Goal: Find specific page/section: Find specific page/section

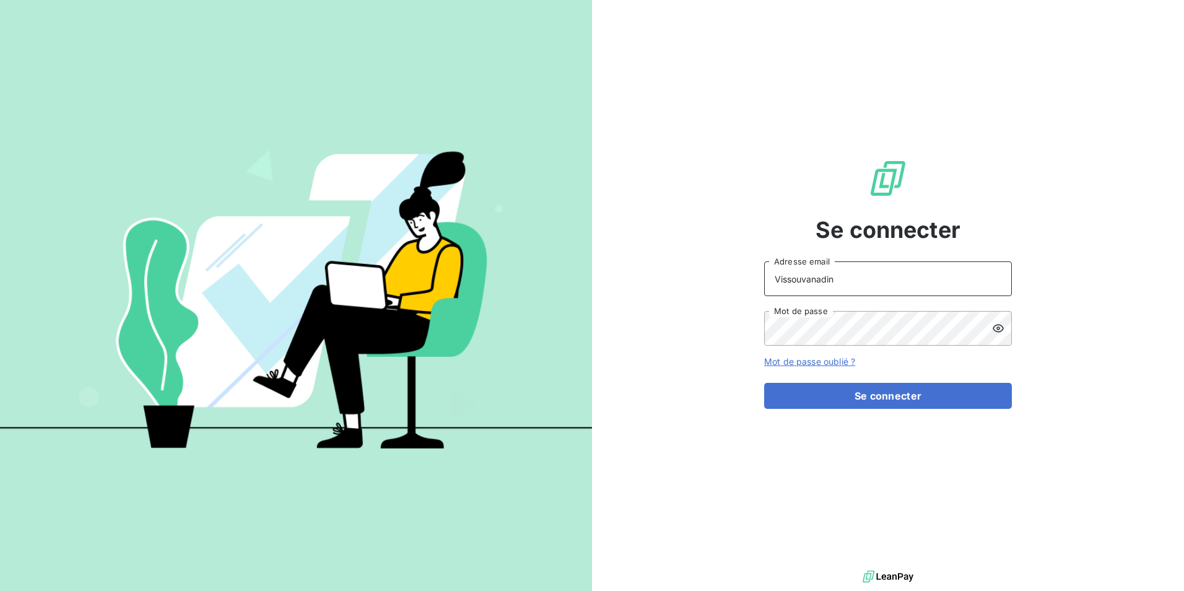
drag, startPoint x: 846, startPoint y: 281, endPoint x: 682, endPoint y: 281, distance: 164.1
click at [682, 281] on div "Se connecter Vissouvanadin Adresse email Mot de passe Mot de passe oublié ? Se …" at bounding box center [888, 283] width 592 height 567
type input "[EMAIL_ADDRESS][DOMAIN_NAME]"
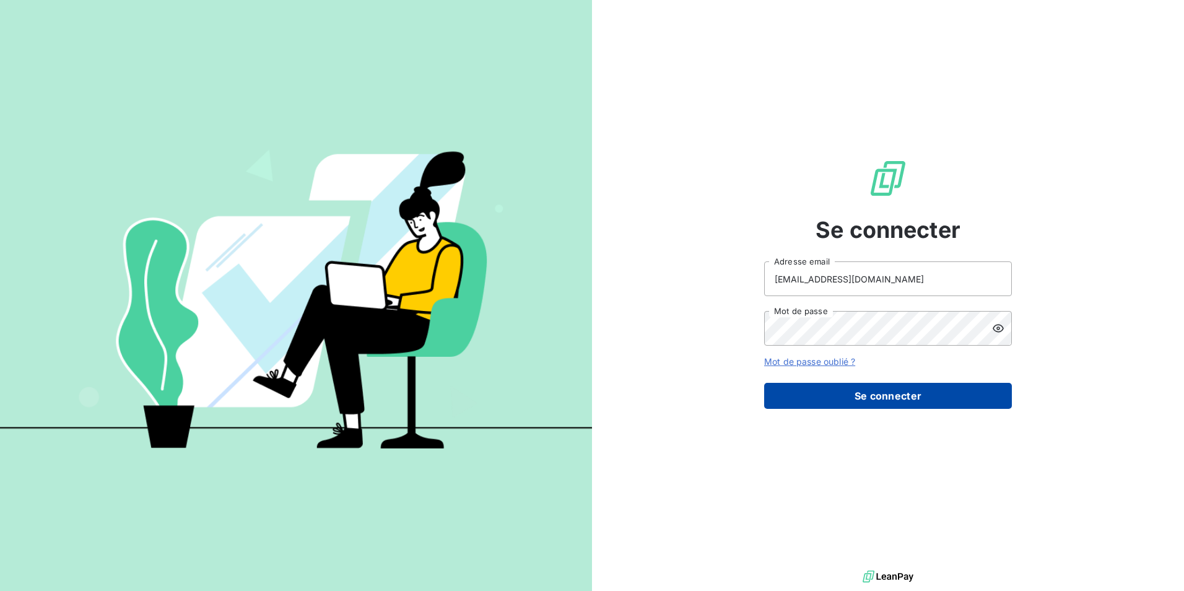
click at [894, 399] on button "Se connecter" at bounding box center [888, 396] width 248 height 26
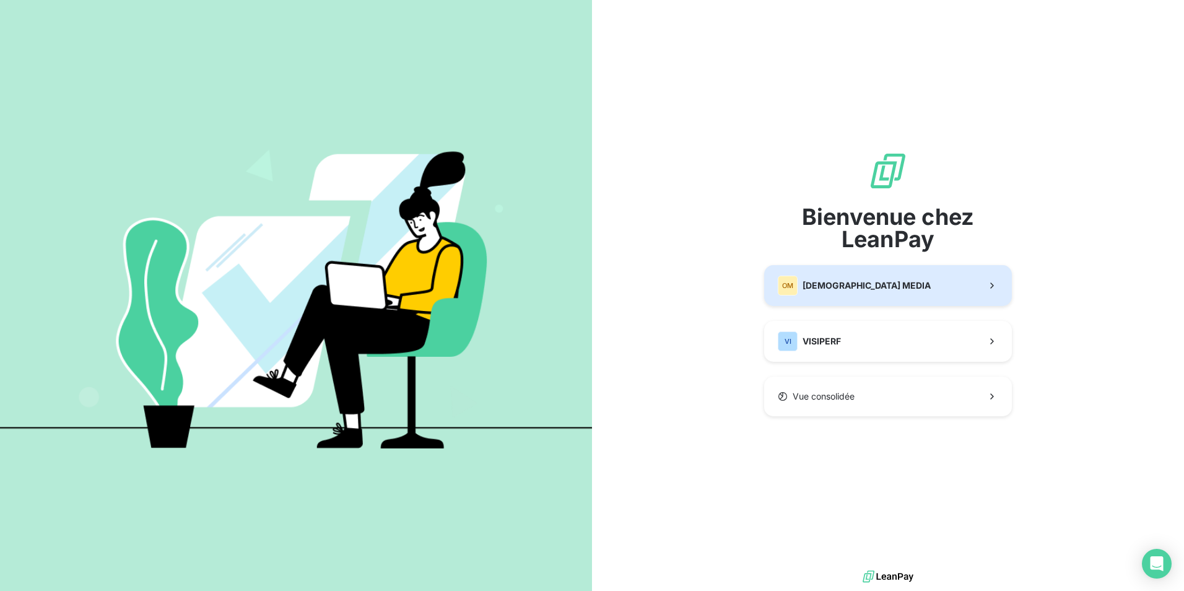
click at [892, 292] on button "OM ORIXA MEDIA" at bounding box center [888, 285] width 248 height 41
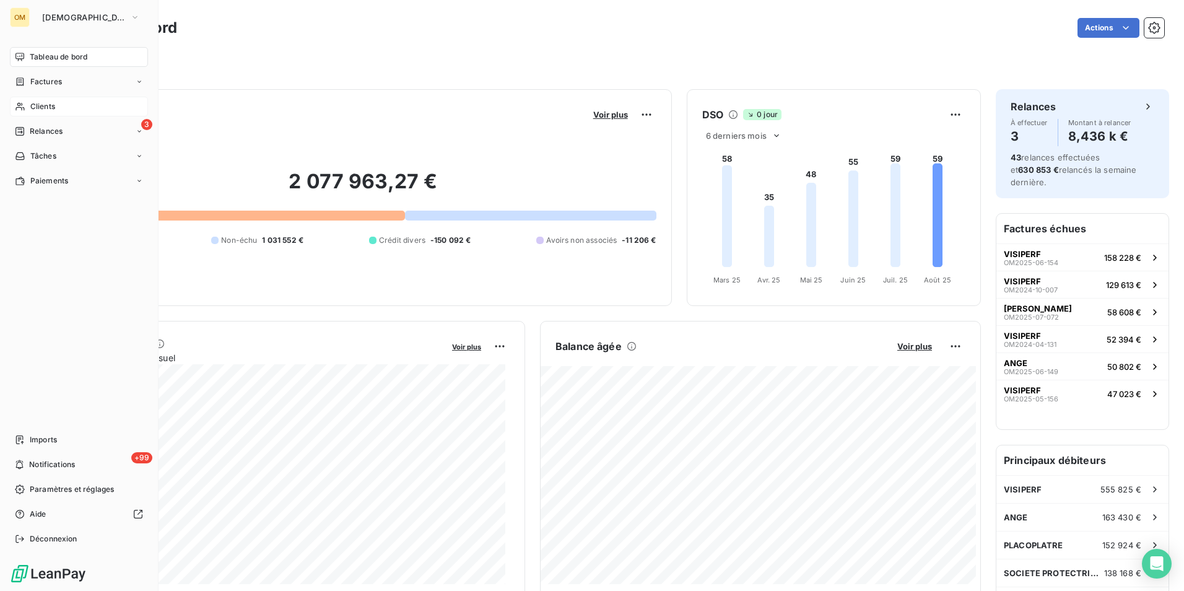
click at [86, 108] on div "Clients" at bounding box center [79, 107] width 138 height 20
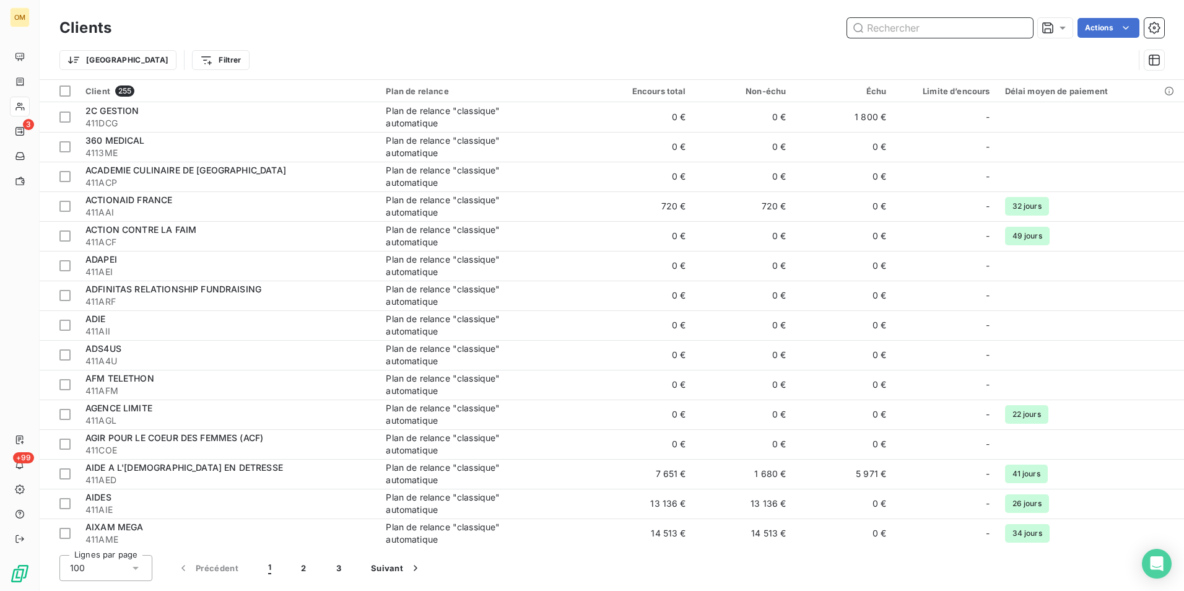
click at [895, 27] on input "text" at bounding box center [940, 28] width 186 height 20
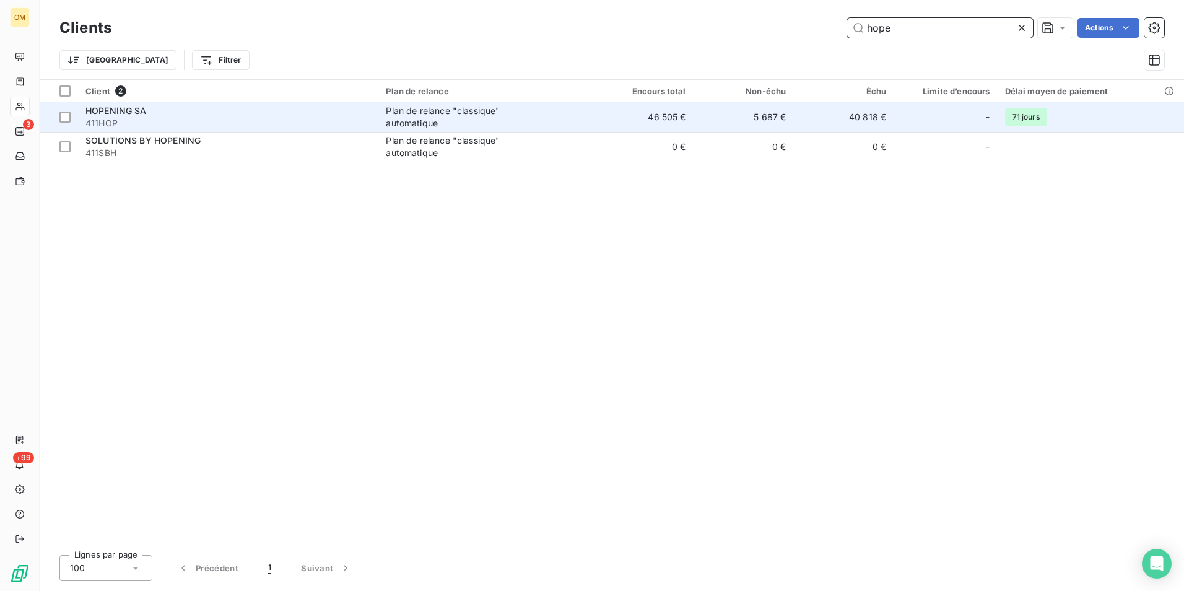
type input "hope"
click at [560, 108] on span "Plan de relance "classique" automatique" at bounding box center [485, 117] width 199 height 25
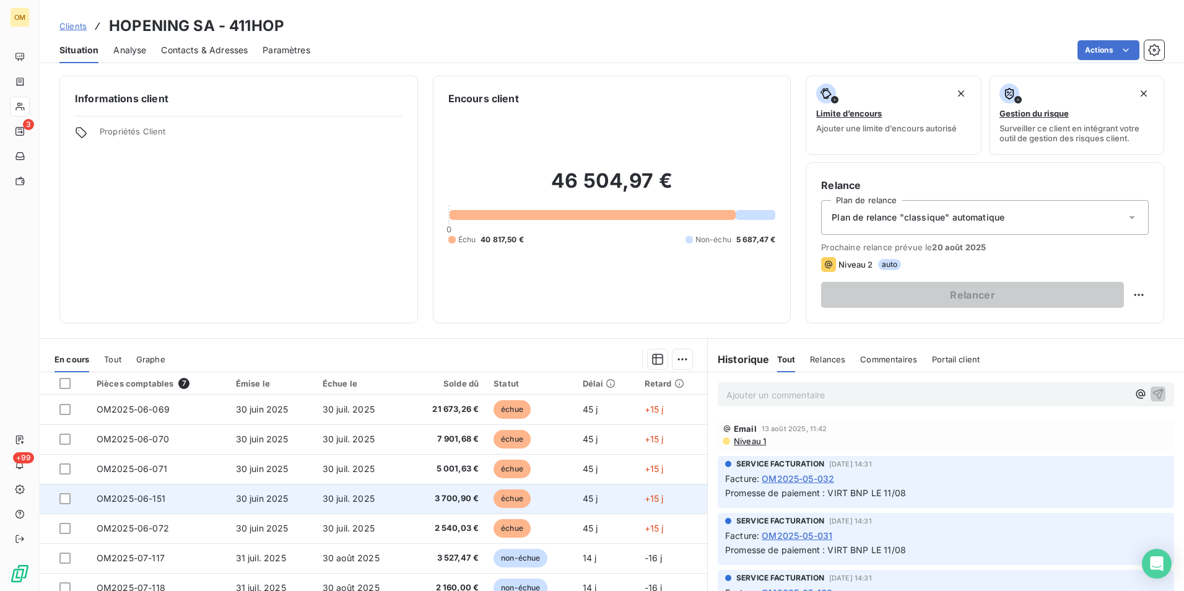
scroll to position [57, 0]
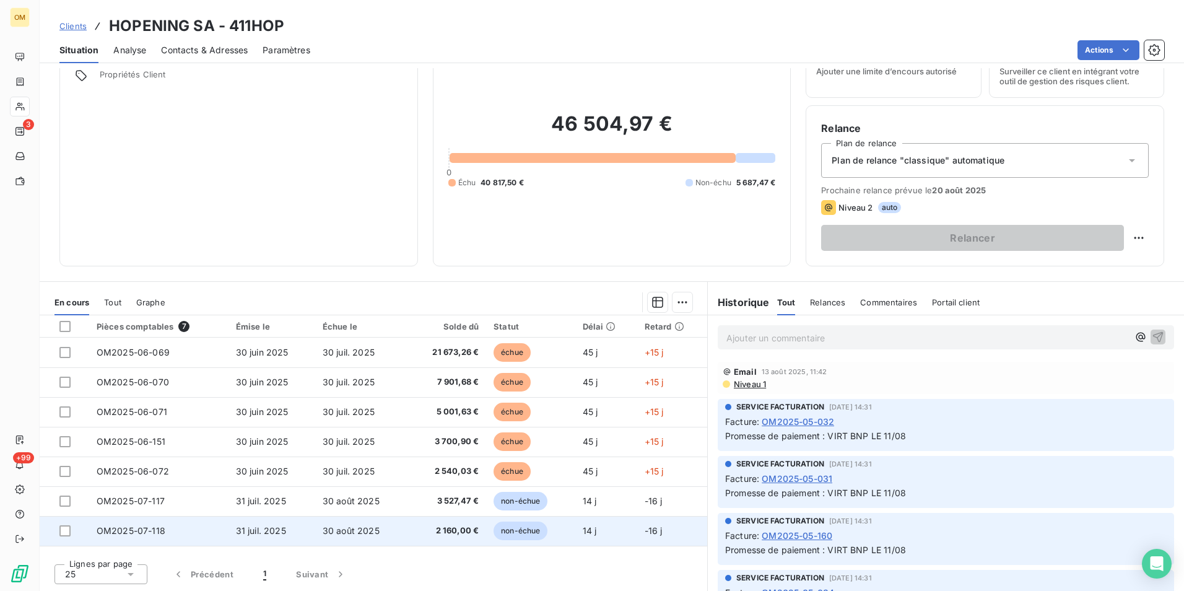
click at [363, 539] on td "30 août 2025" at bounding box center [361, 531] width 92 height 30
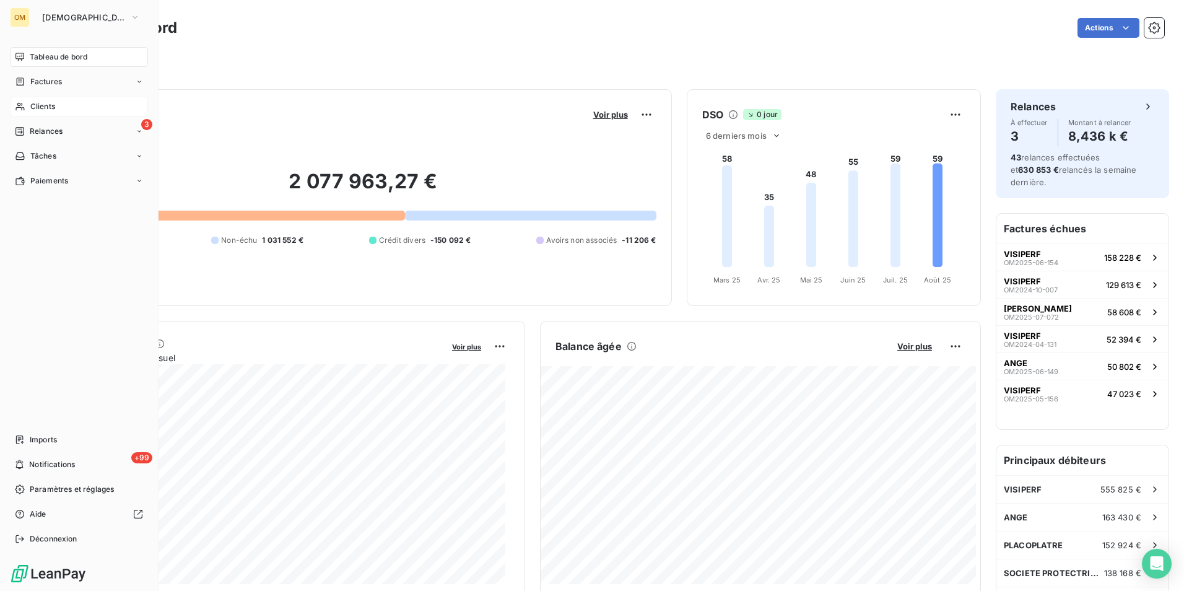
click at [40, 108] on span "Clients" at bounding box center [42, 106] width 25 height 11
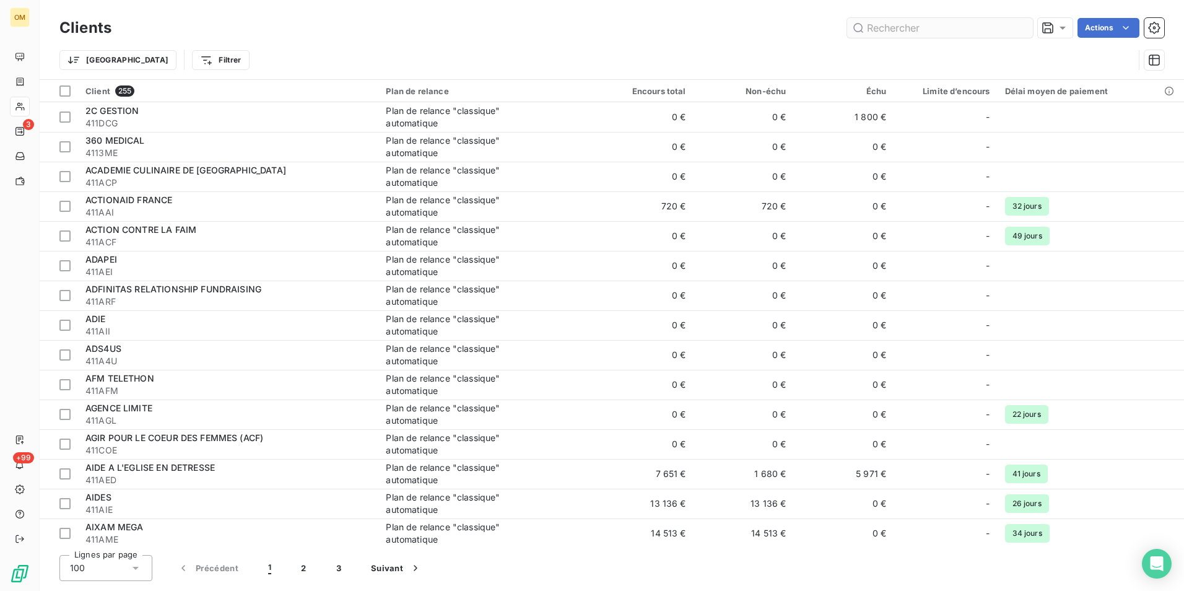
click at [905, 30] on input "text" at bounding box center [940, 28] width 186 height 20
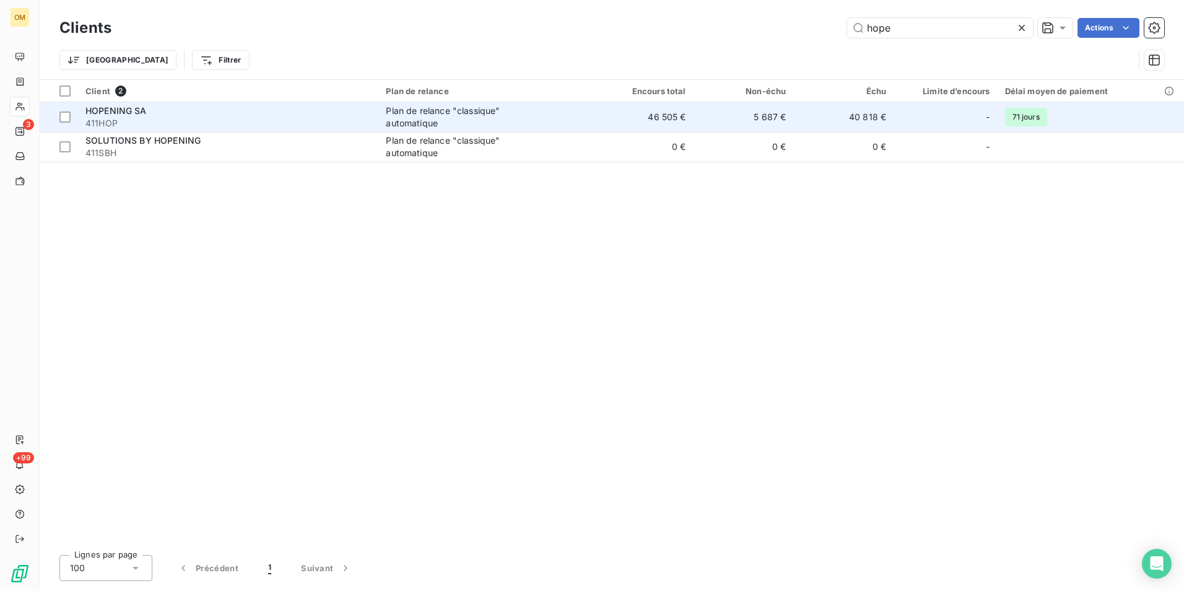
type input "hope"
click at [568, 107] on span "Plan de relance "classique" automatique" at bounding box center [485, 117] width 199 height 25
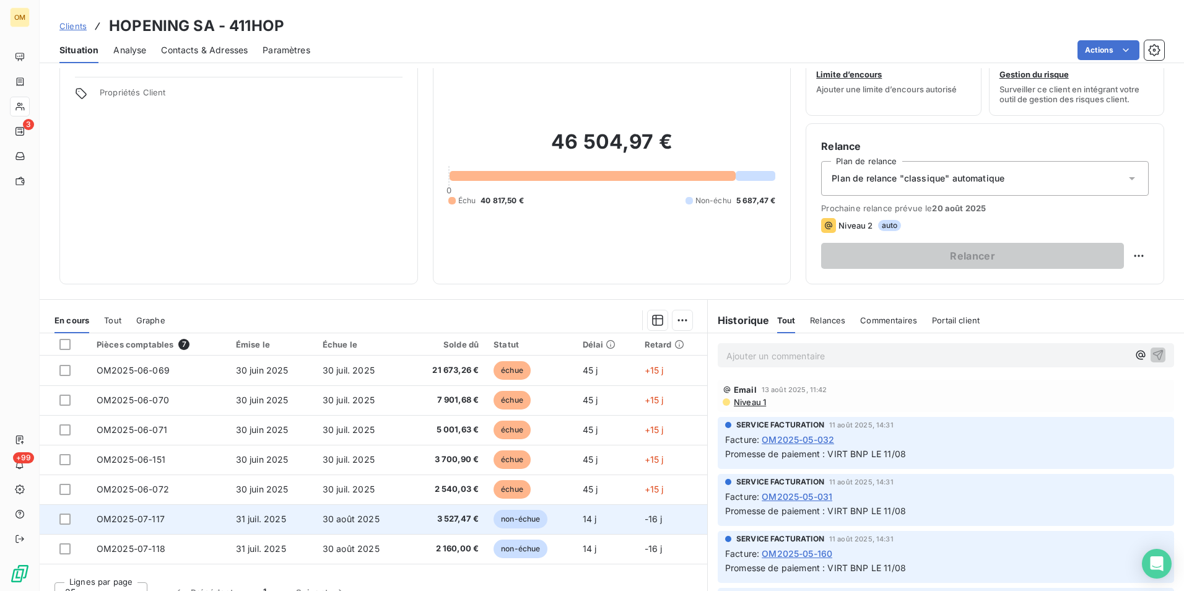
scroll to position [57, 0]
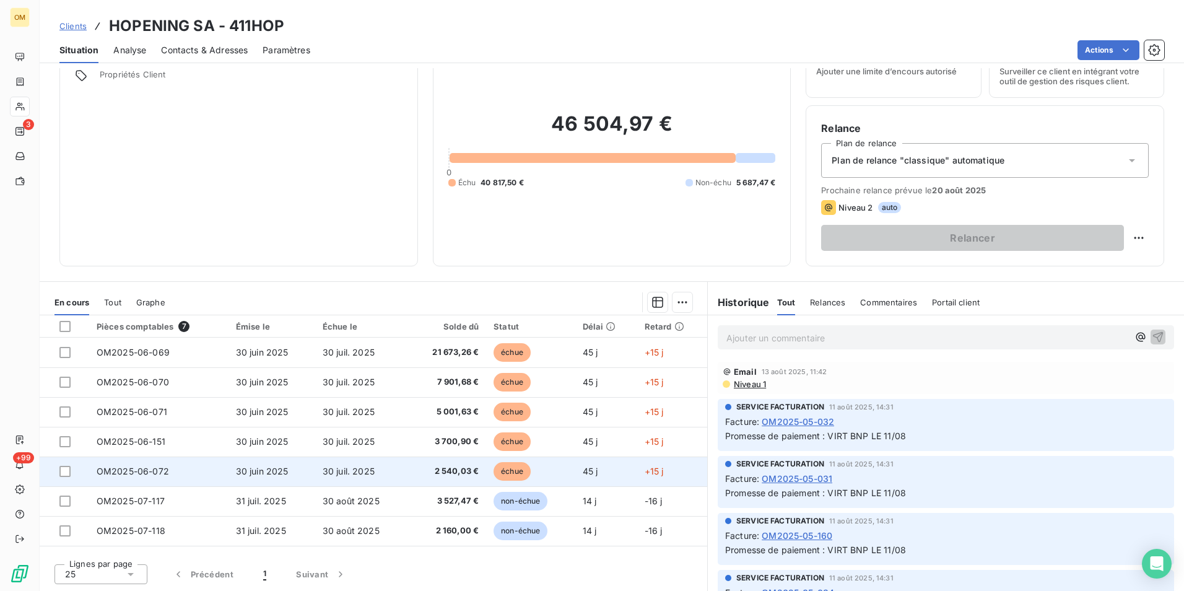
click at [378, 473] on td "30 juil. 2025" at bounding box center [361, 471] width 92 height 30
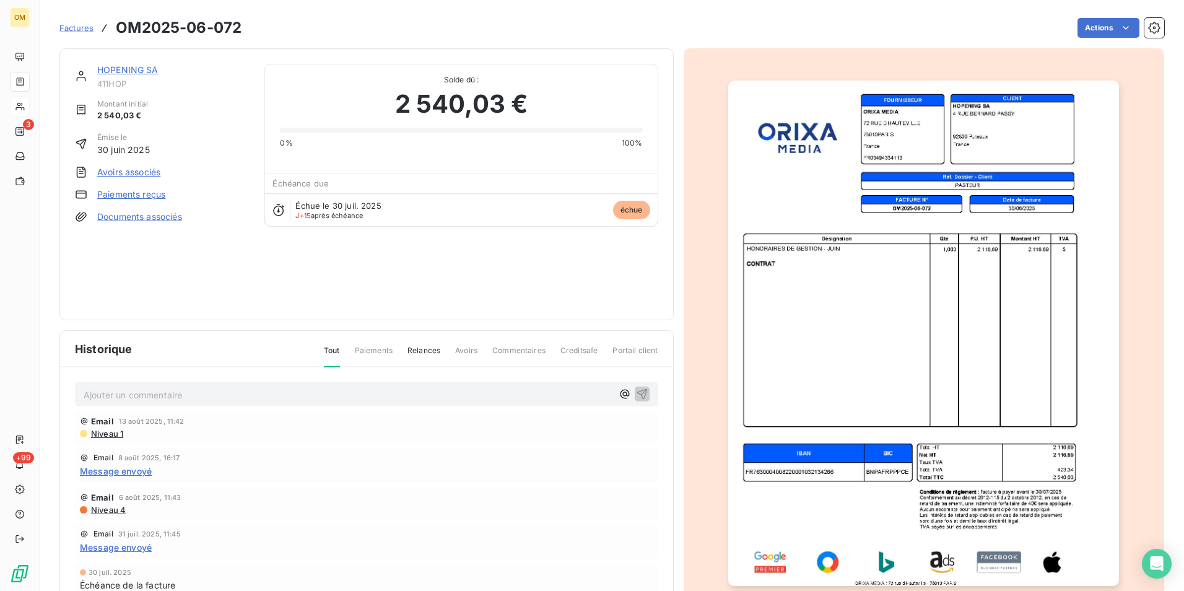
click at [975, 334] on img "button" at bounding box center [923, 334] width 391 height 506
